Goal: Find specific page/section: Find specific page/section

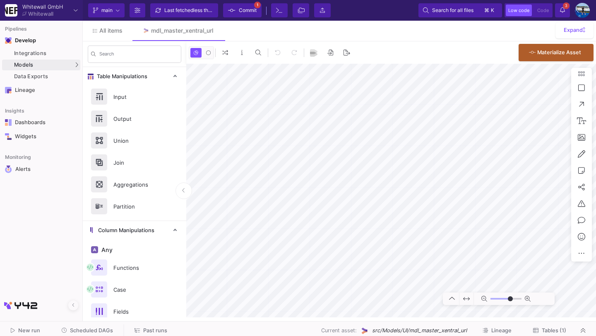
type input "-46"
